Goal: Find specific page/section: Find specific page/section

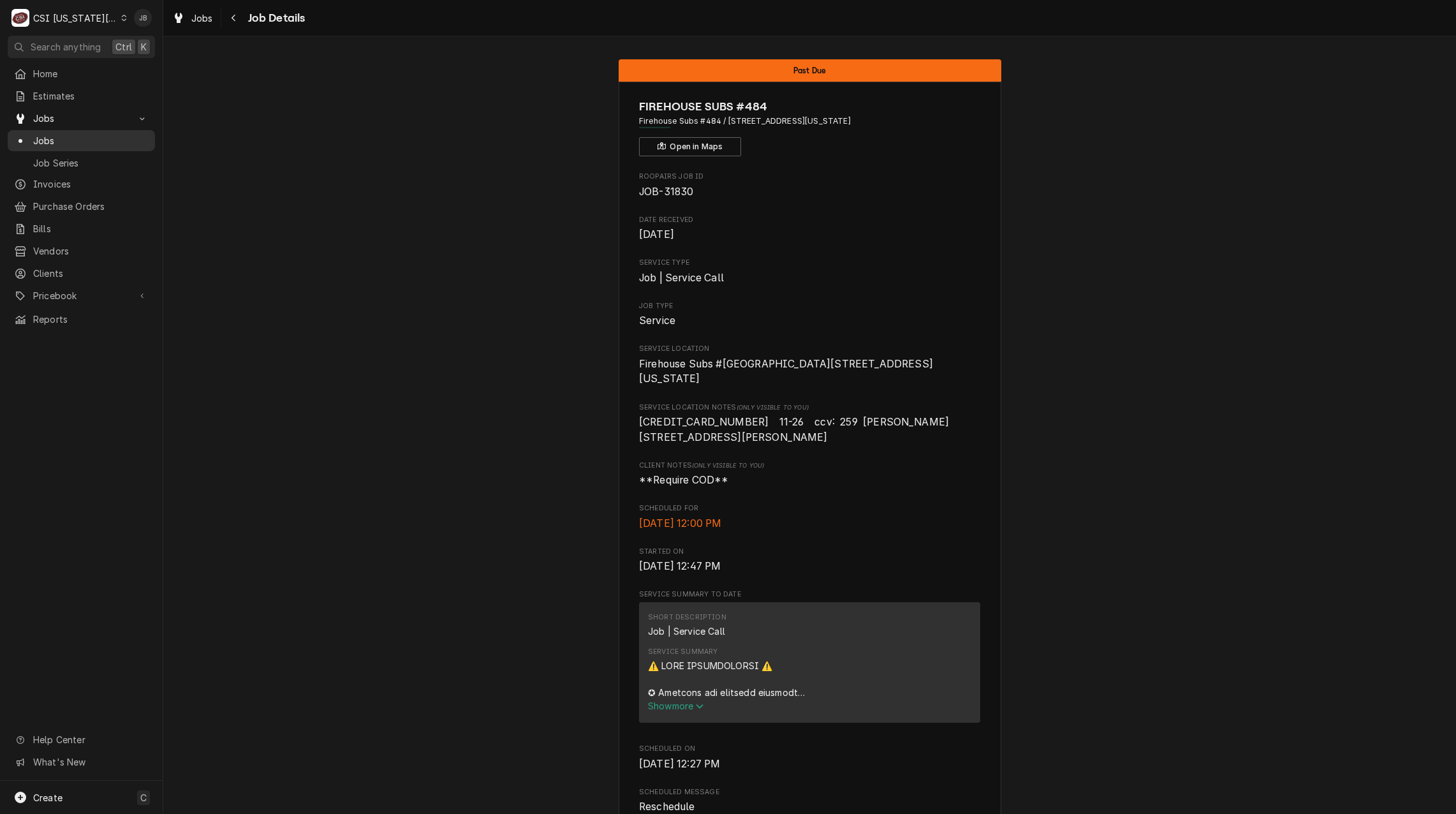
click at [81, 139] on span "Jobs" at bounding box center [90, 140] width 115 height 13
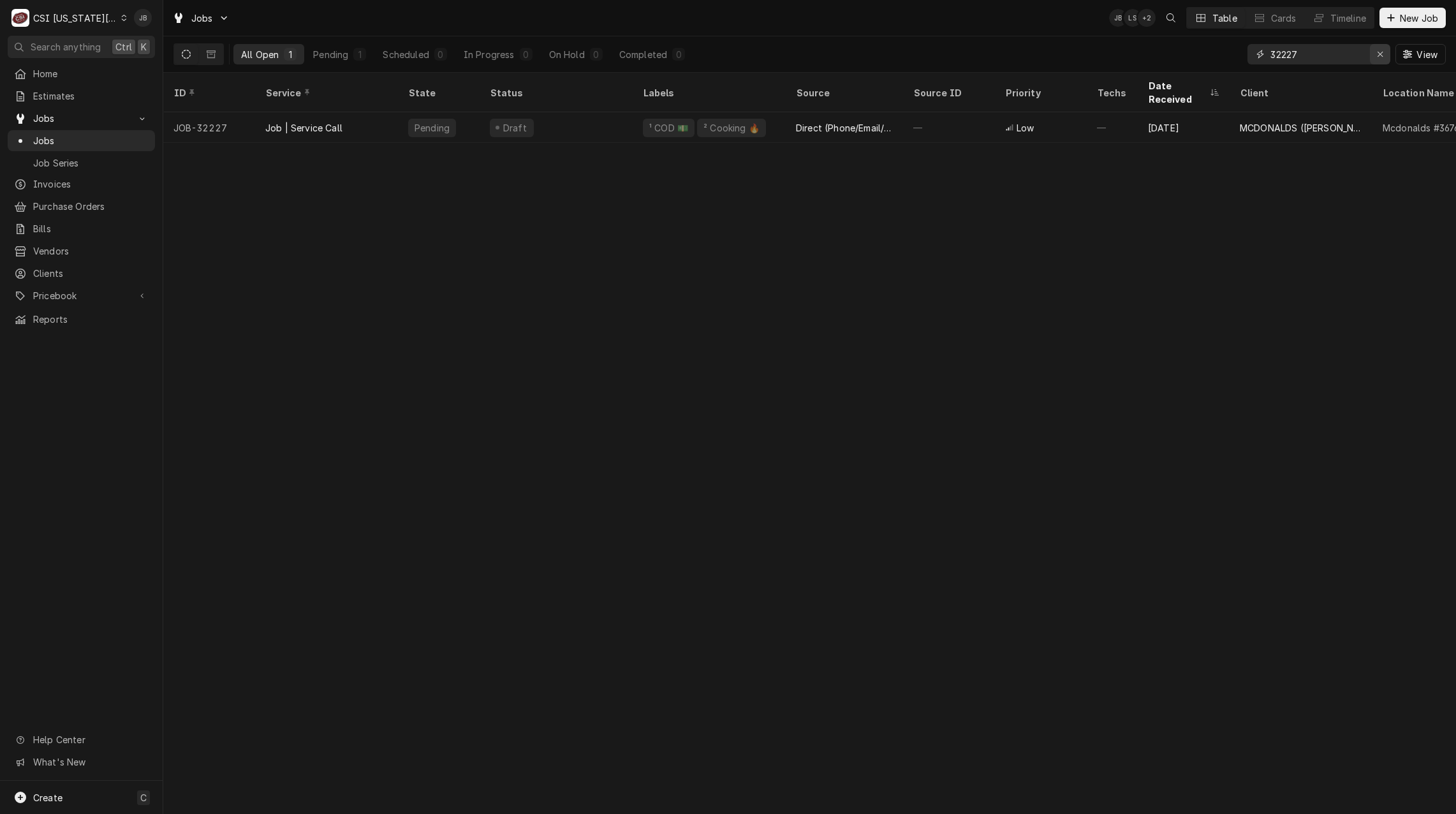
click at [1381, 57] on icon "Erase input" at bounding box center [1379, 54] width 5 height 5
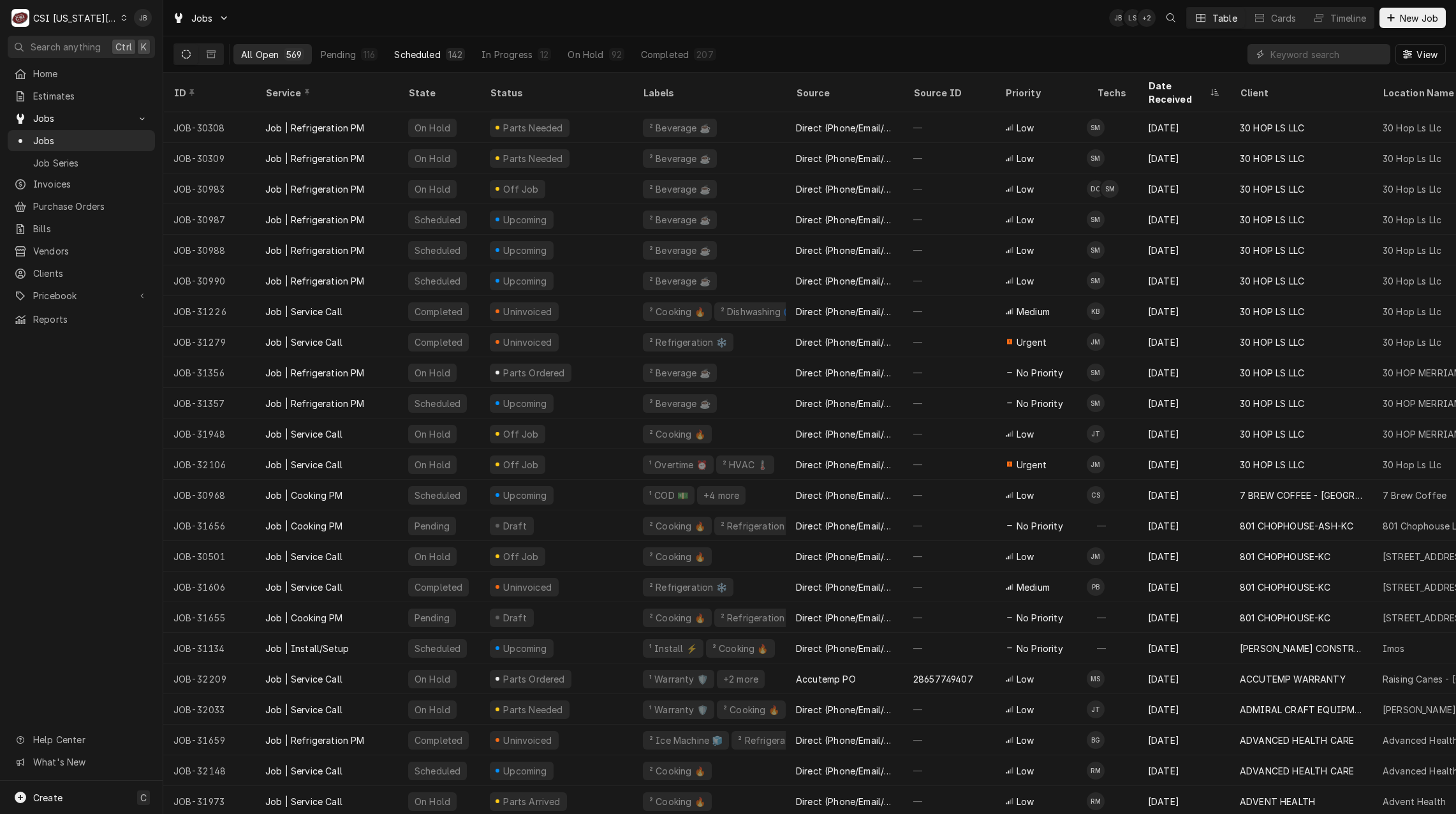
click at [421, 55] on div "Scheduled" at bounding box center [417, 54] width 46 height 13
